Goal: Task Accomplishment & Management: Manage account settings

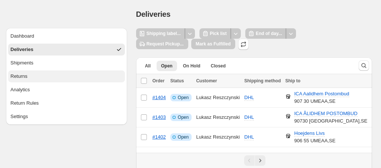
click at [42, 75] on button "Returns" at bounding box center [66, 76] width 117 height 12
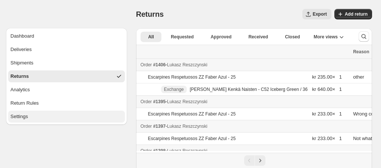
click at [45, 113] on button "Settings" at bounding box center [66, 117] width 117 height 12
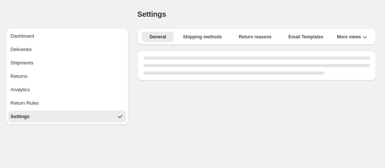
select select "**"
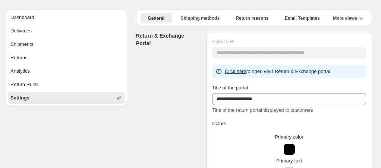
scroll to position [18, 0]
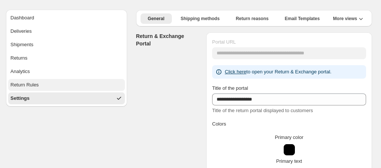
click at [47, 83] on button "Return Rules" at bounding box center [66, 85] width 117 height 12
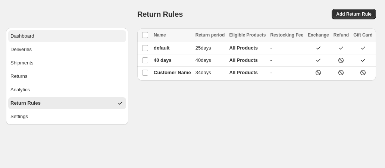
click at [40, 38] on button "Dashboard" at bounding box center [67, 36] width 118 height 12
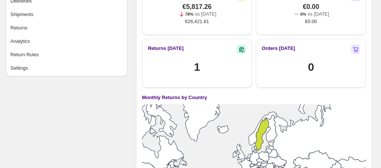
scroll to position [48, 0]
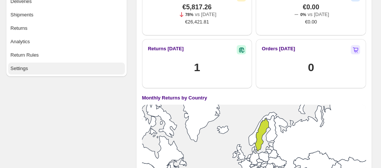
click at [31, 66] on button "Settings" at bounding box center [66, 69] width 117 height 12
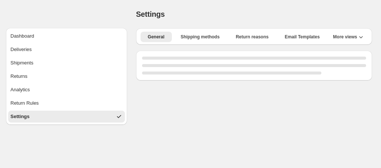
select select "**"
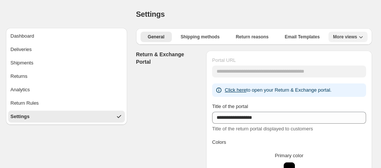
click at [359, 33] on button "More views" at bounding box center [347, 37] width 39 height 10
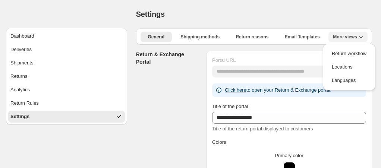
click at [359, 33] on button "More views" at bounding box center [347, 37] width 39 height 10
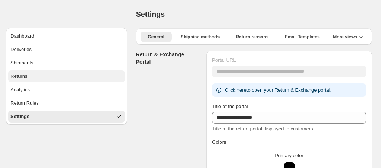
click at [37, 74] on button "Returns" at bounding box center [66, 76] width 117 height 12
